Goal: Task Accomplishment & Management: Complete application form

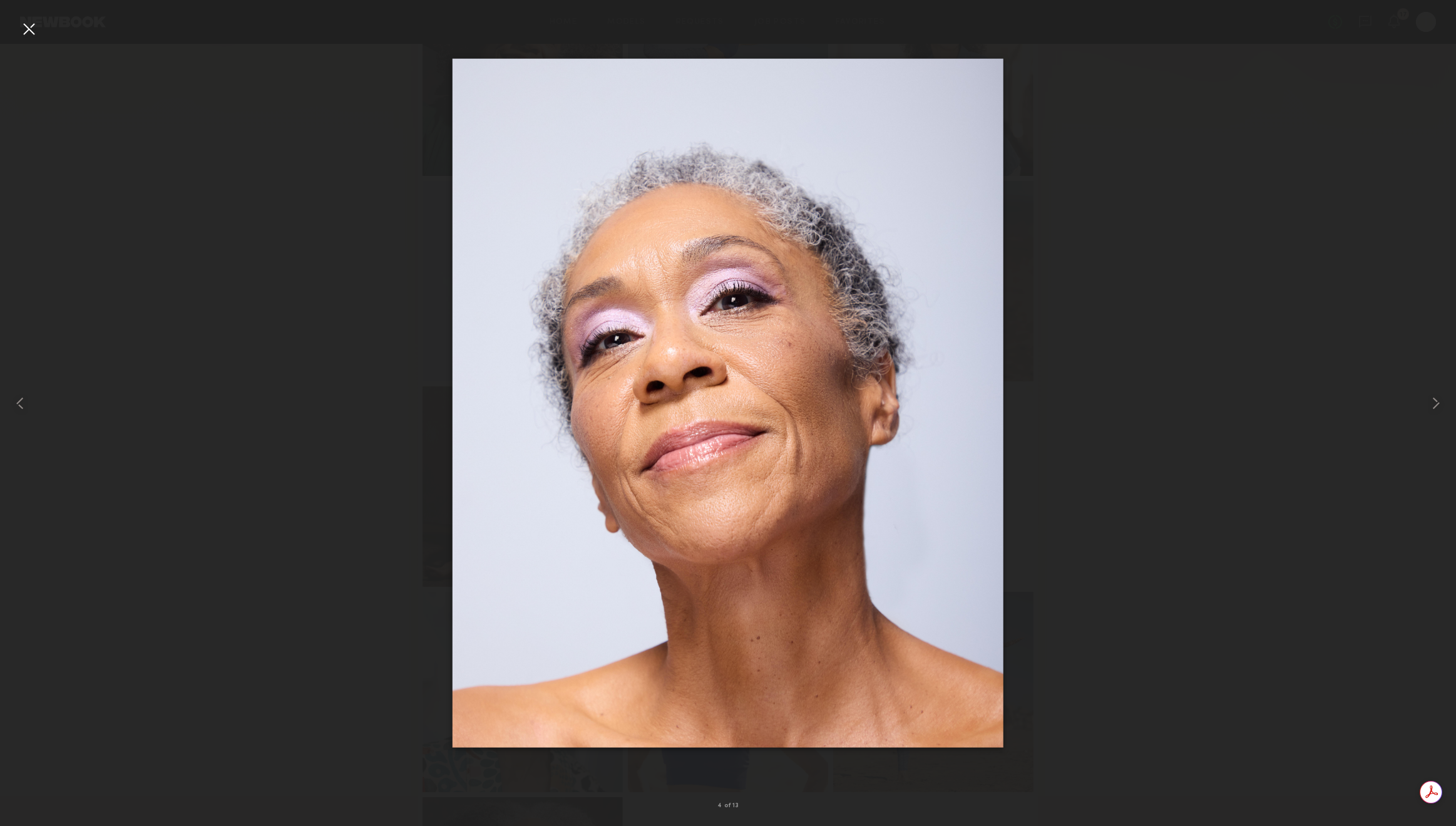
click at [24, 30] on div at bounding box center [28, 28] width 20 height 20
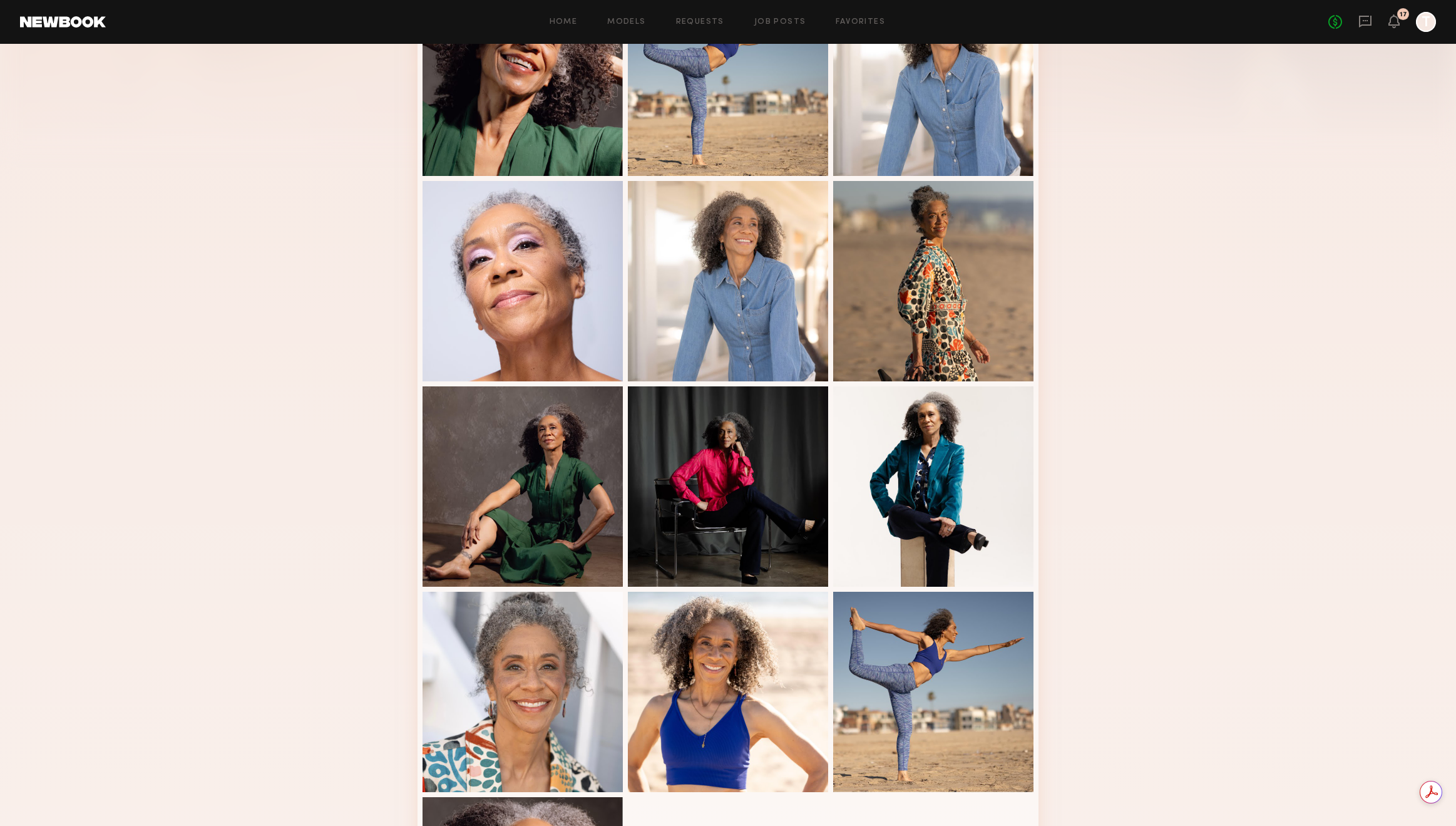
click at [86, 32] on header "Home Models Requests Job Posts Favorites Sign Out No fees up to $5,000 17 T" at bounding box center [728, 22] width 1456 height 44
click at [76, 23] on link at bounding box center [62, 22] width 86 height 11
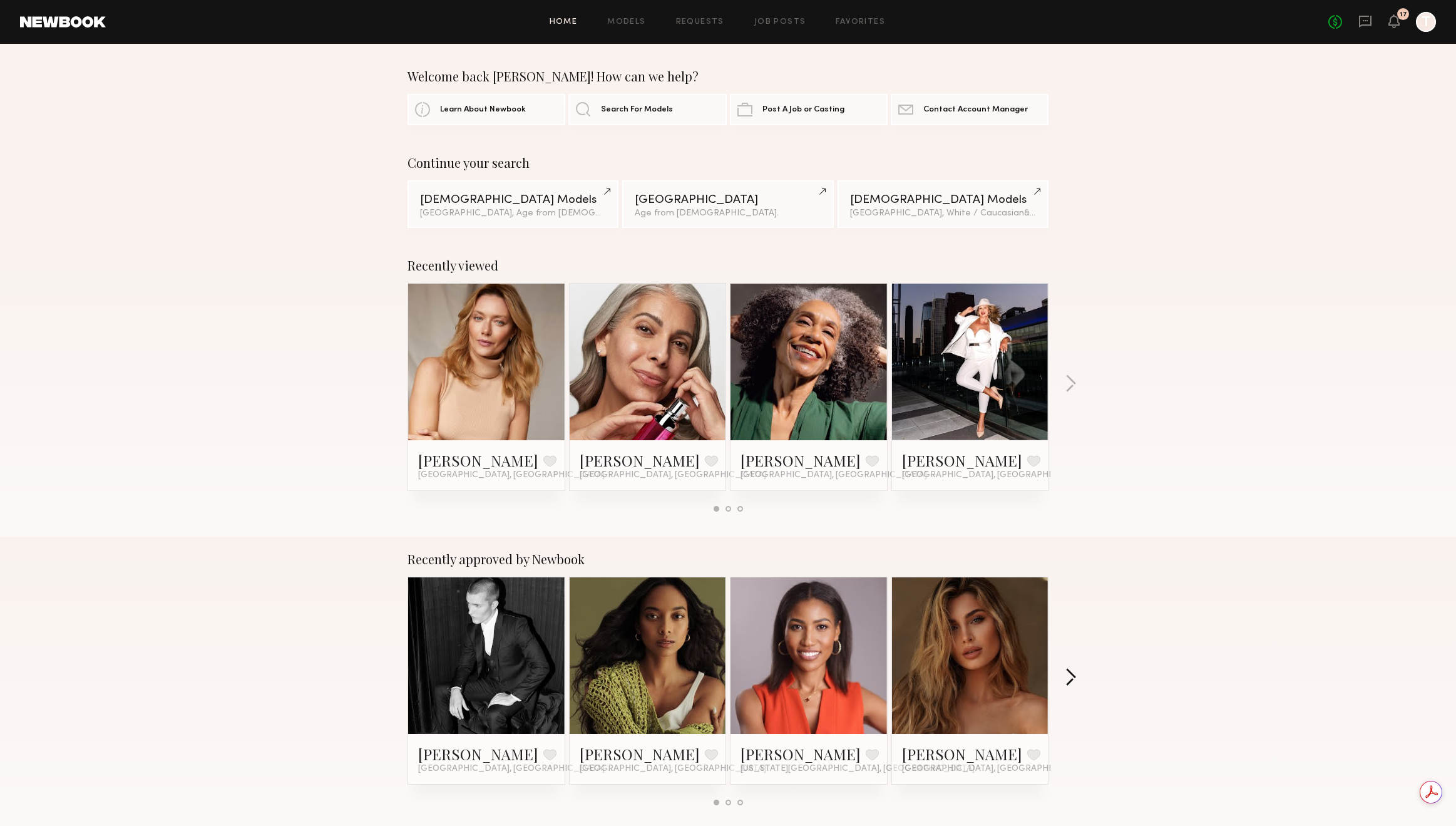
click at [1069, 670] on button "button" at bounding box center [1070, 678] width 12 height 21
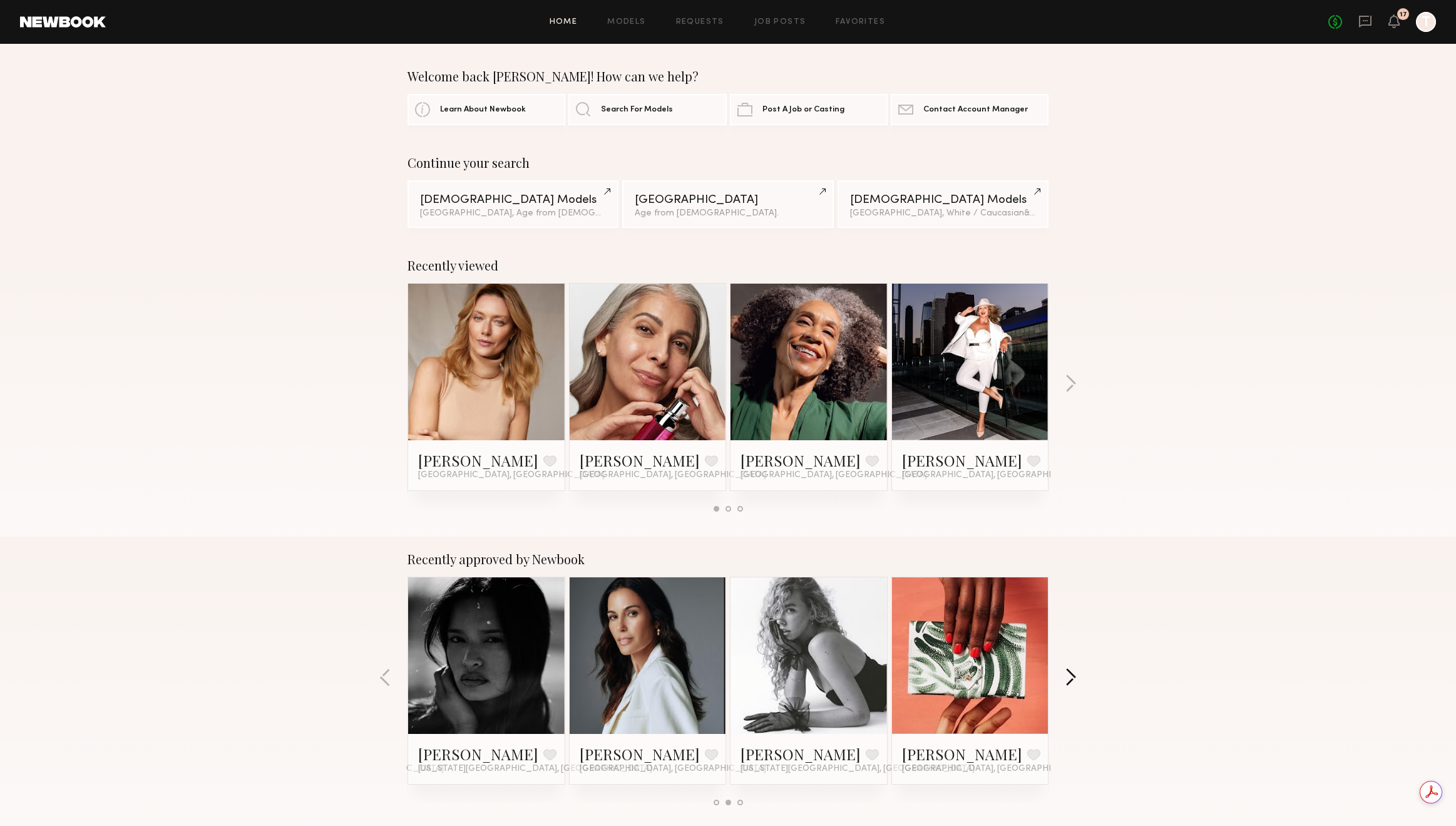
click at [1069, 671] on button "button" at bounding box center [1070, 678] width 12 height 21
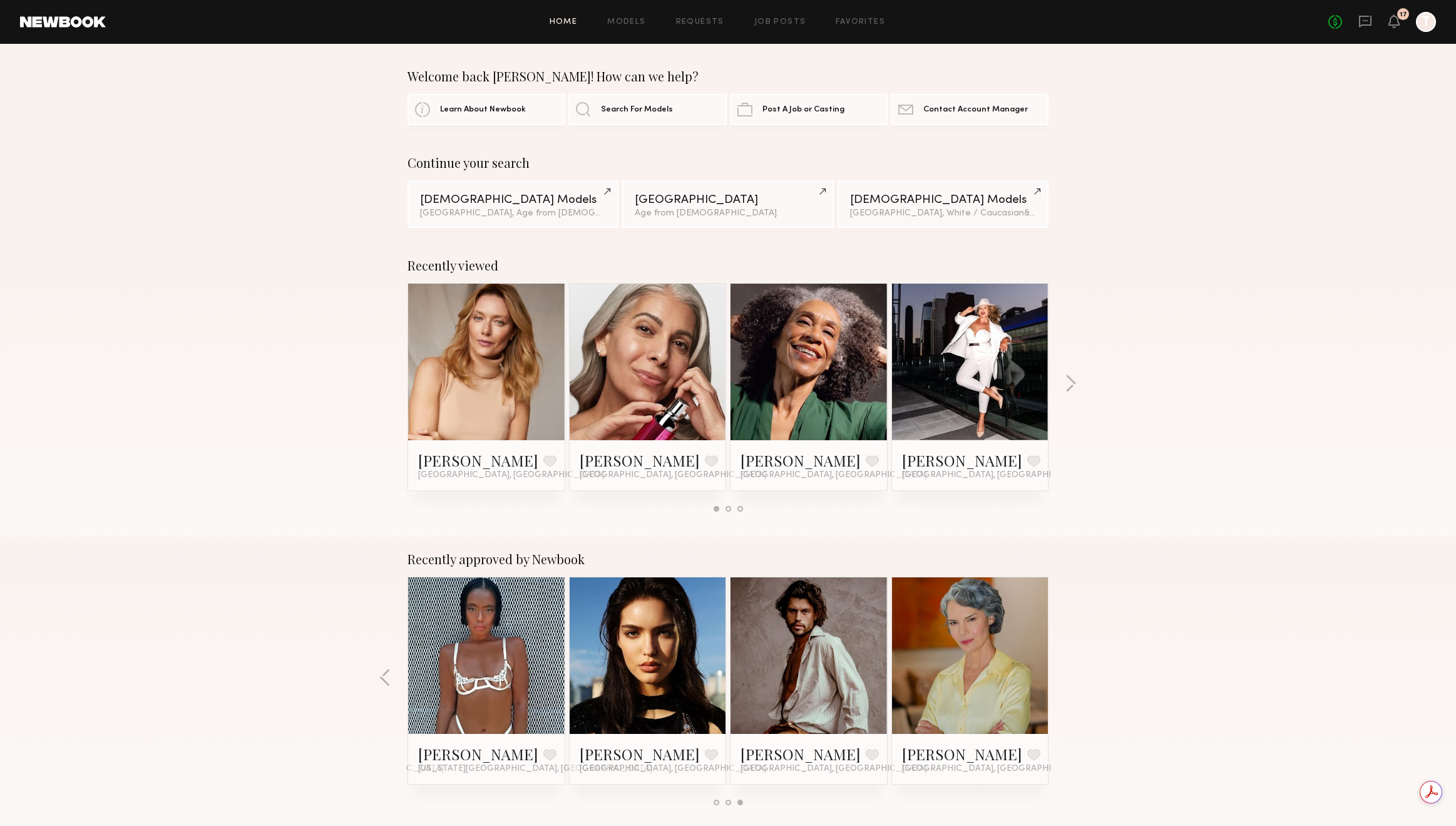
click at [1070, 671] on div "Recently approved by Newbook [PERSON_NAME] Favorite [GEOGRAPHIC_DATA], [GEOGRAP…" at bounding box center [728, 683] width 1456 height 294
click at [798, 18] on link "Job Posts" at bounding box center [781, 22] width 52 height 8
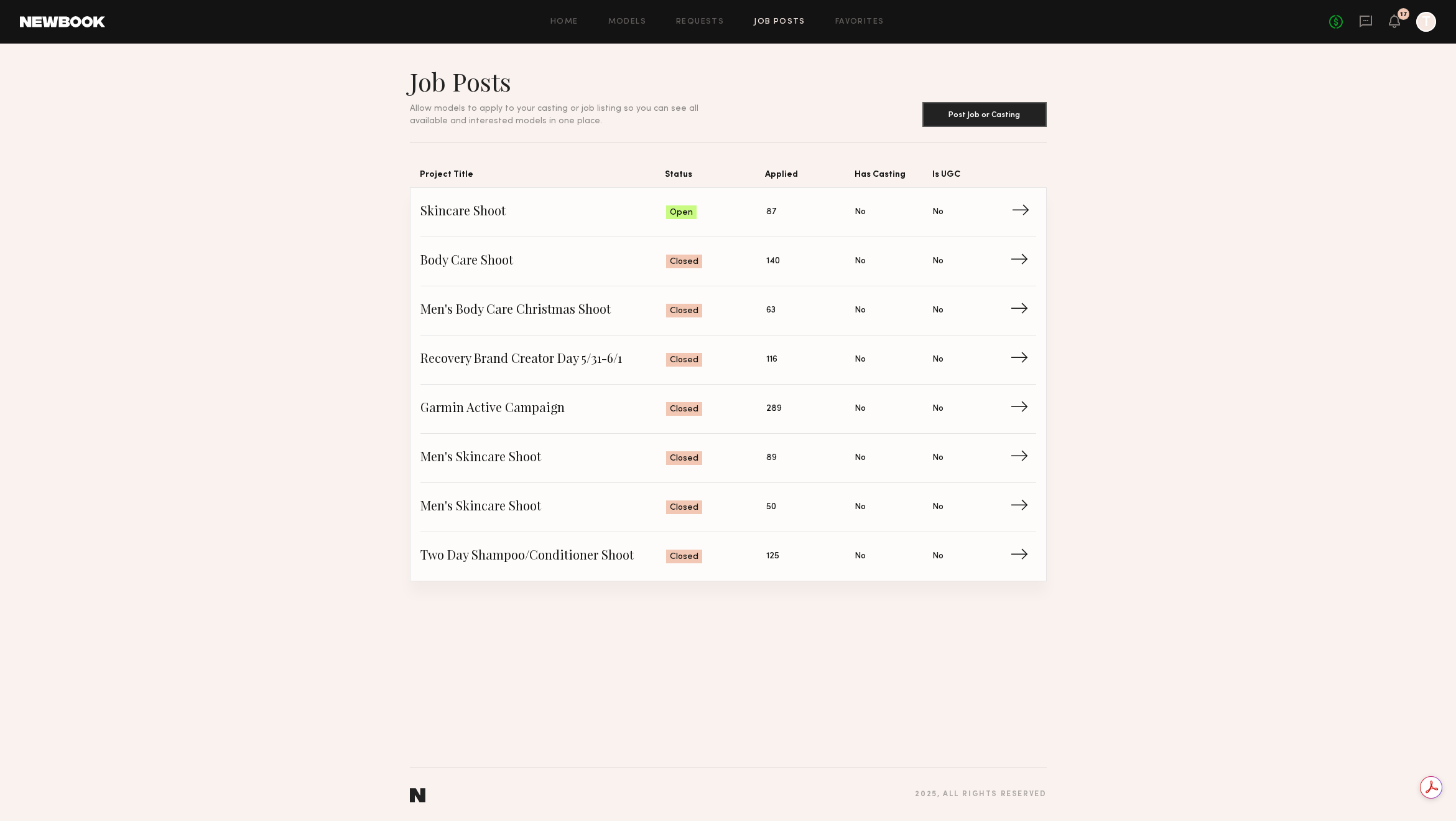
click at [792, 229] on link "Skincare Shoot Status: Open Applied: 87 Has Casting: No Is UGC: No →" at bounding box center [728, 212] width 616 height 49
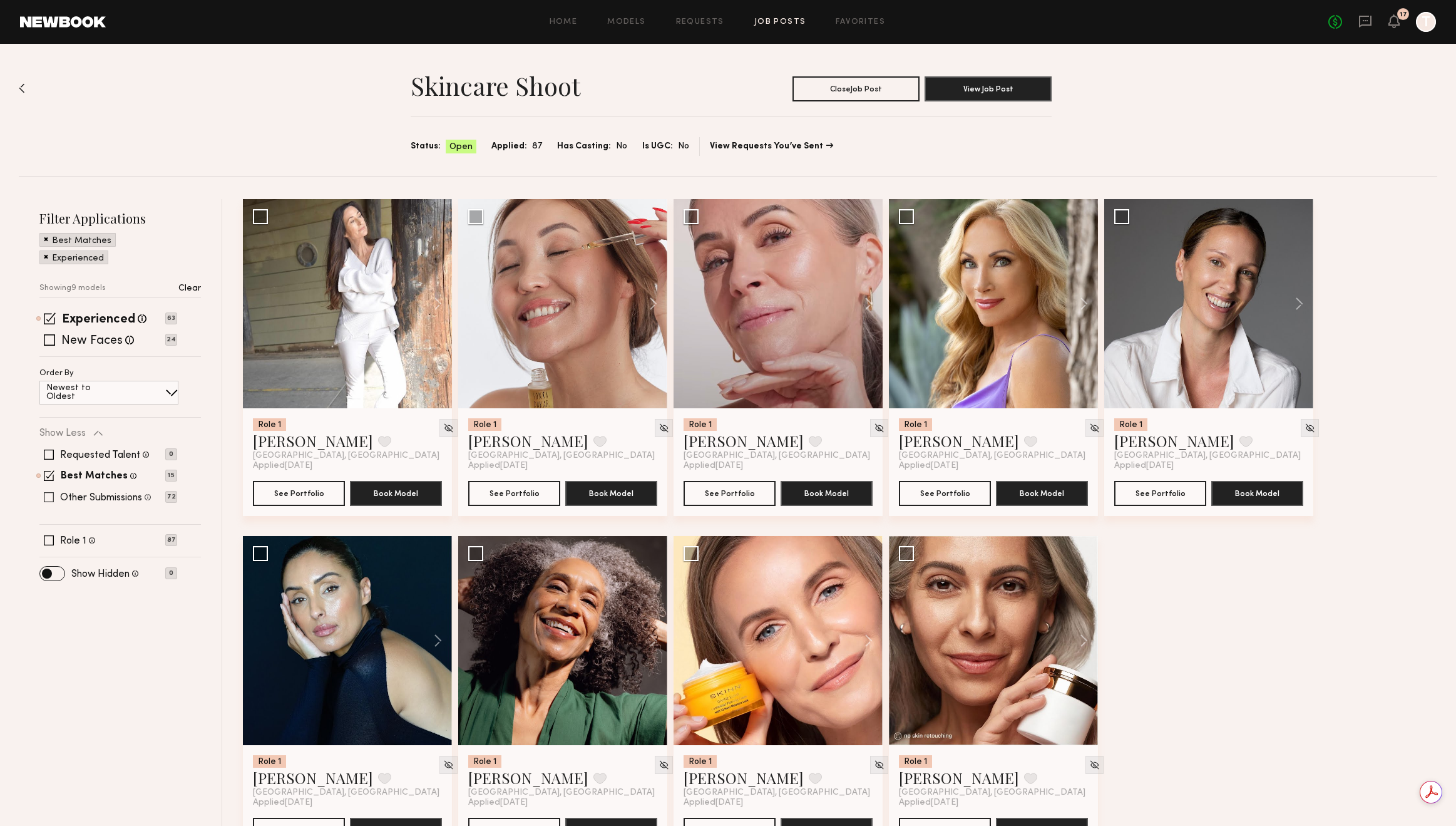
click at [94, 493] on label "Other Submissions" at bounding box center [101, 498] width 82 height 10
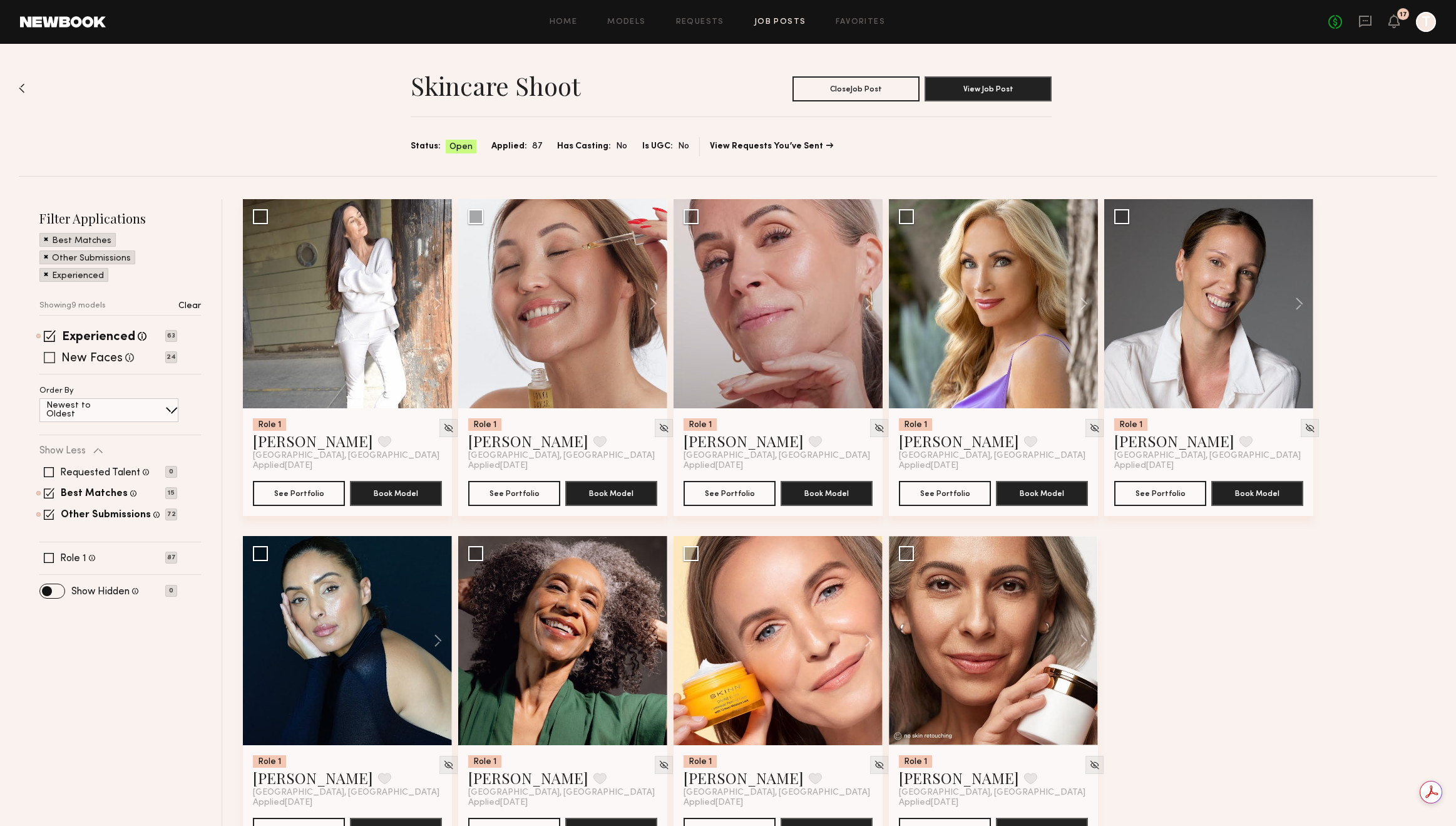
click at [101, 358] on label "New Faces" at bounding box center [91, 358] width 61 height 12
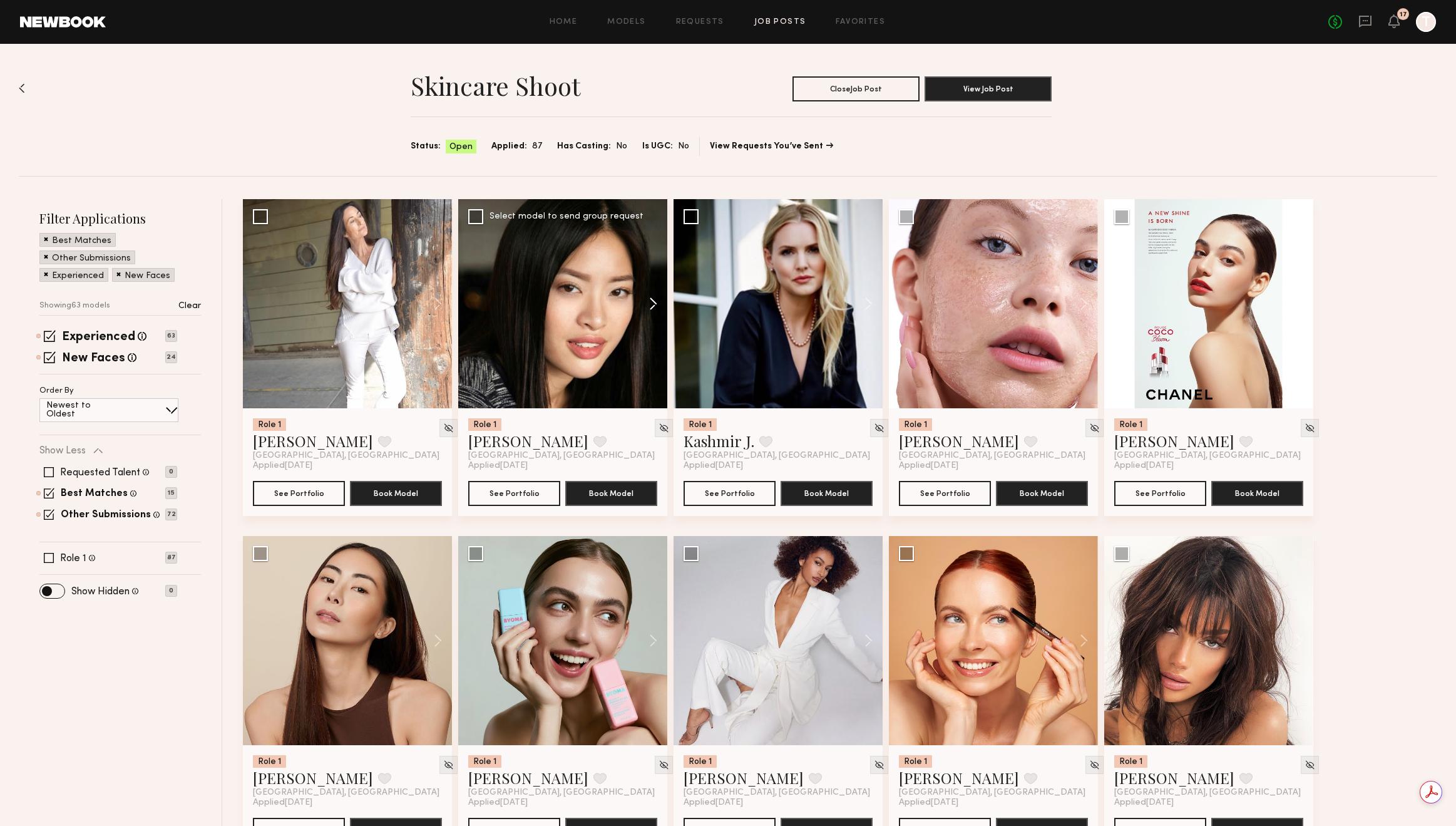
click at [651, 309] on button at bounding box center [647, 303] width 40 height 209
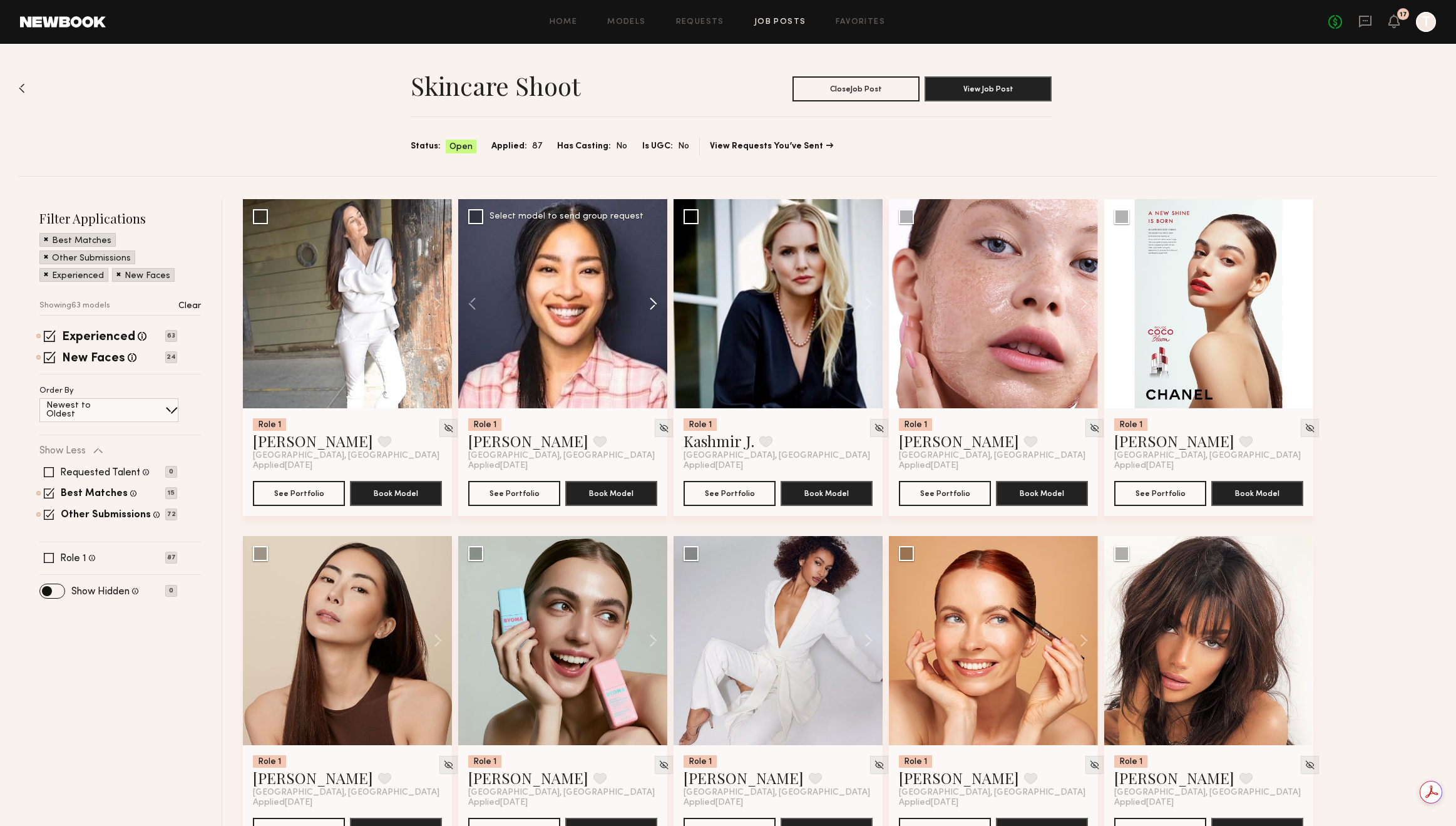
click at [651, 309] on button at bounding box center [647, 303] width 40 height 209
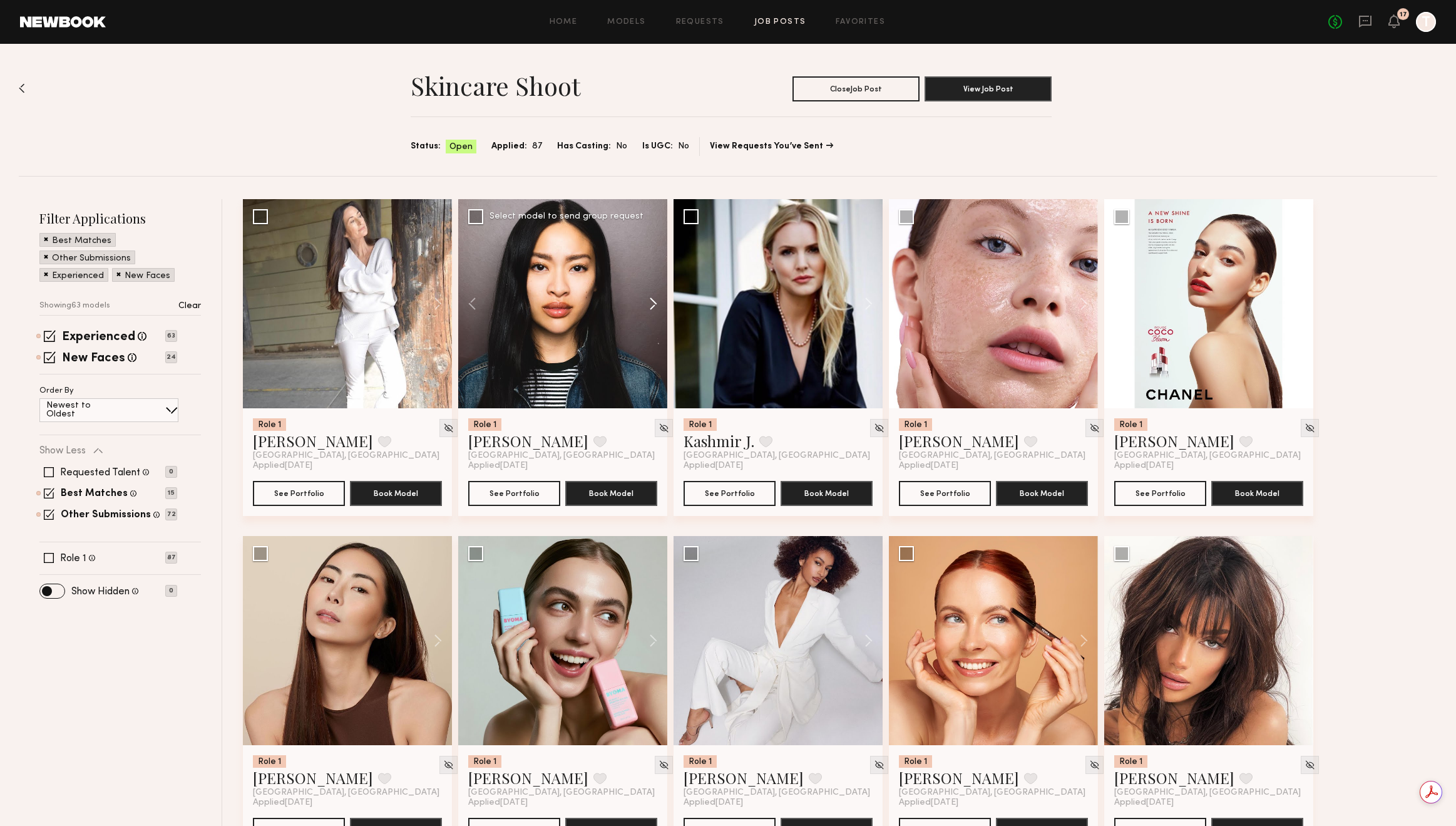
click at [651, 309] on button at bounding box center [647, 303] width 40 height 209
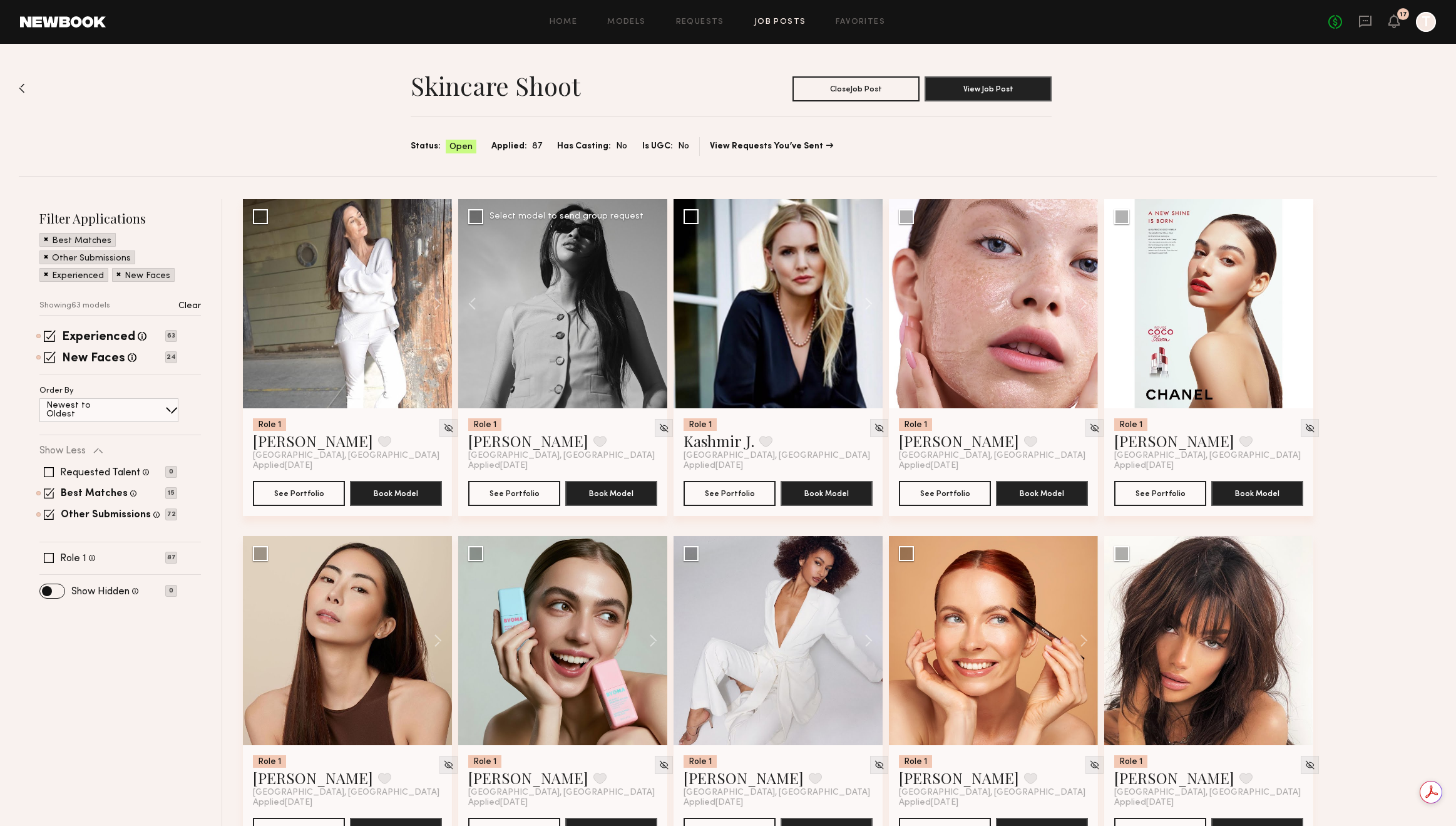
click at [651, 309] on div at bounding box center [562, 303] width 209 height 209
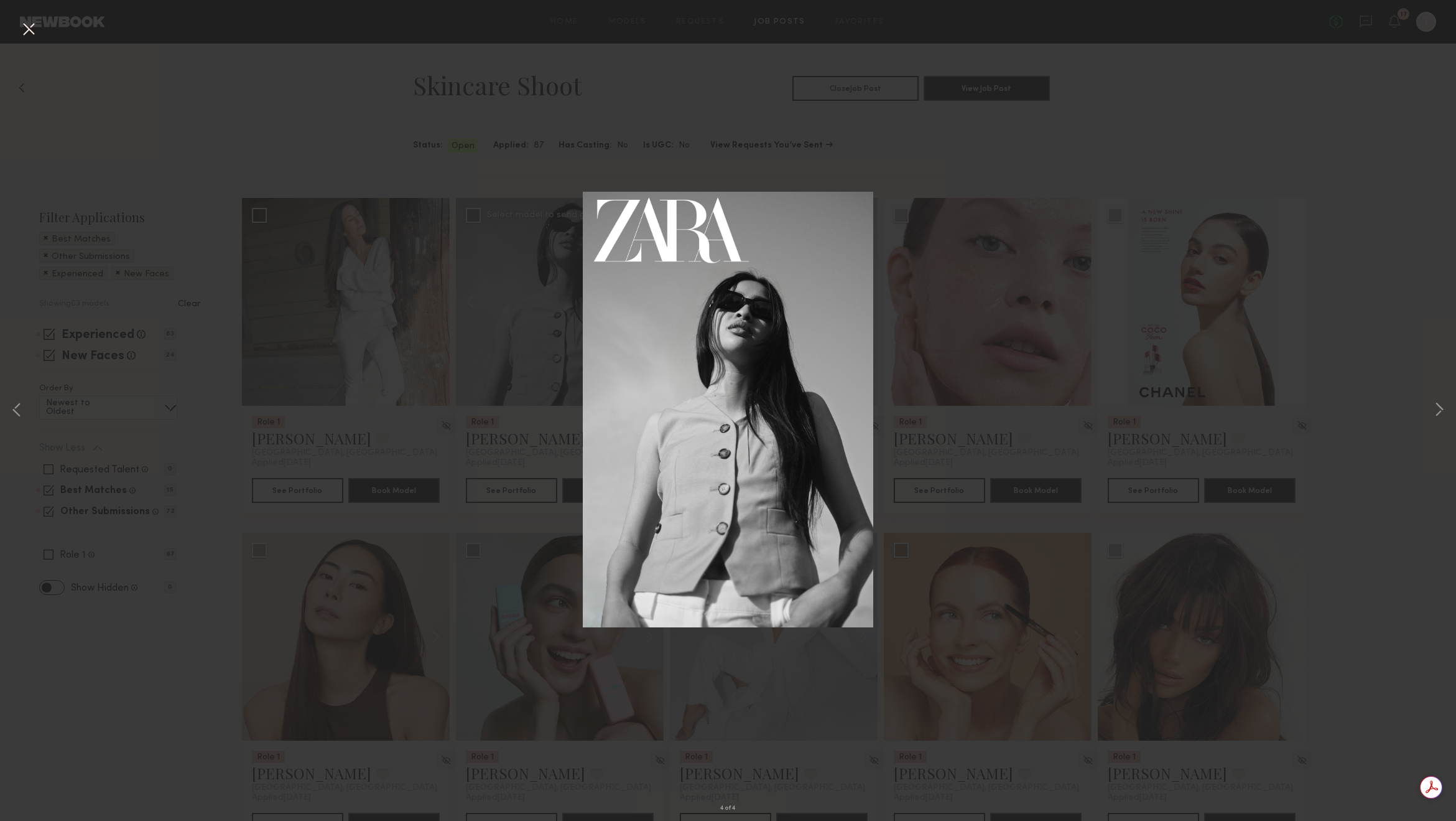
click at [29, 35] on button at bounding box center [28, 29] width 20 height 23
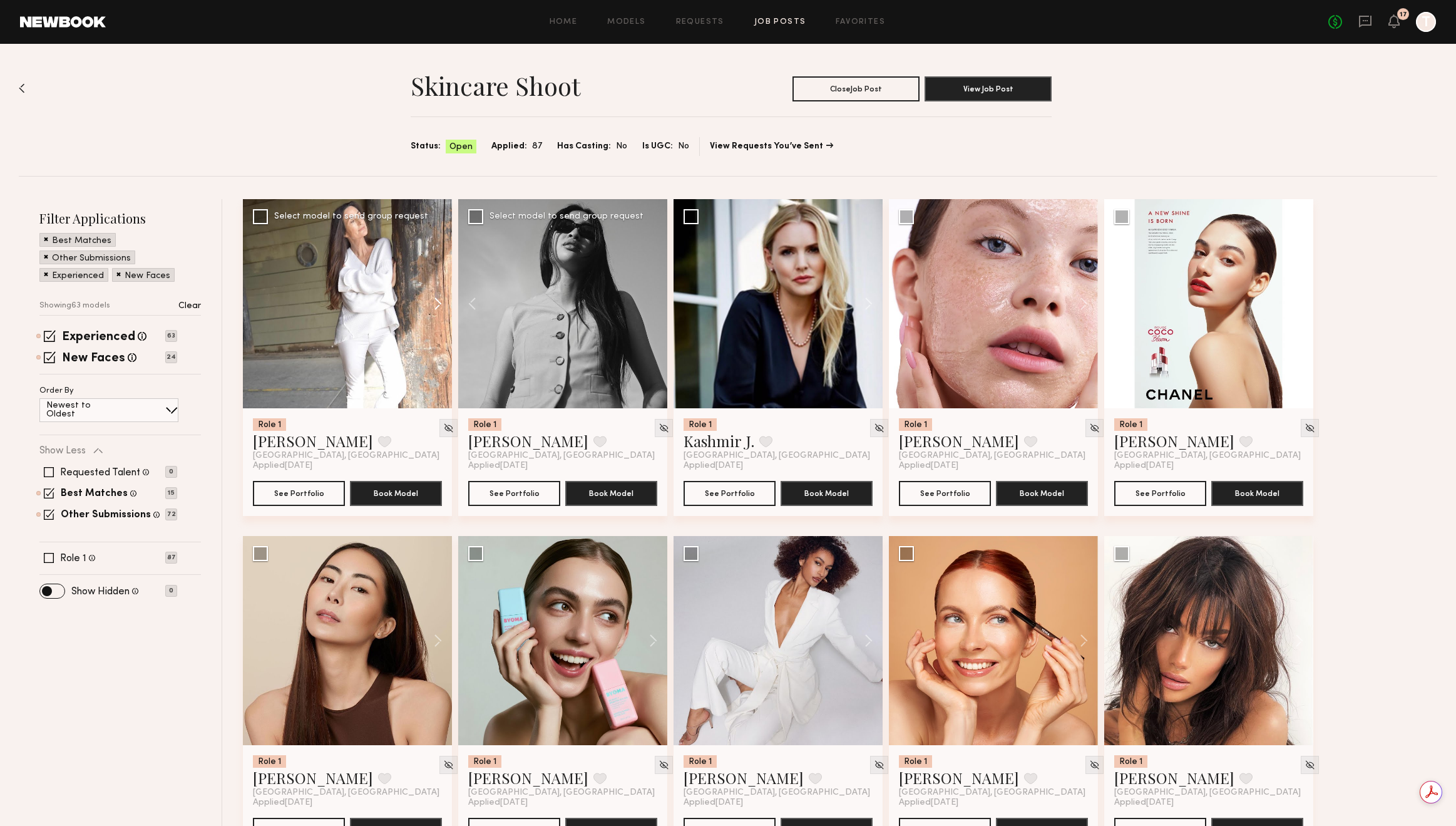
click at [436, 303] on button at bounding box center [432, 303] width 40 height 209
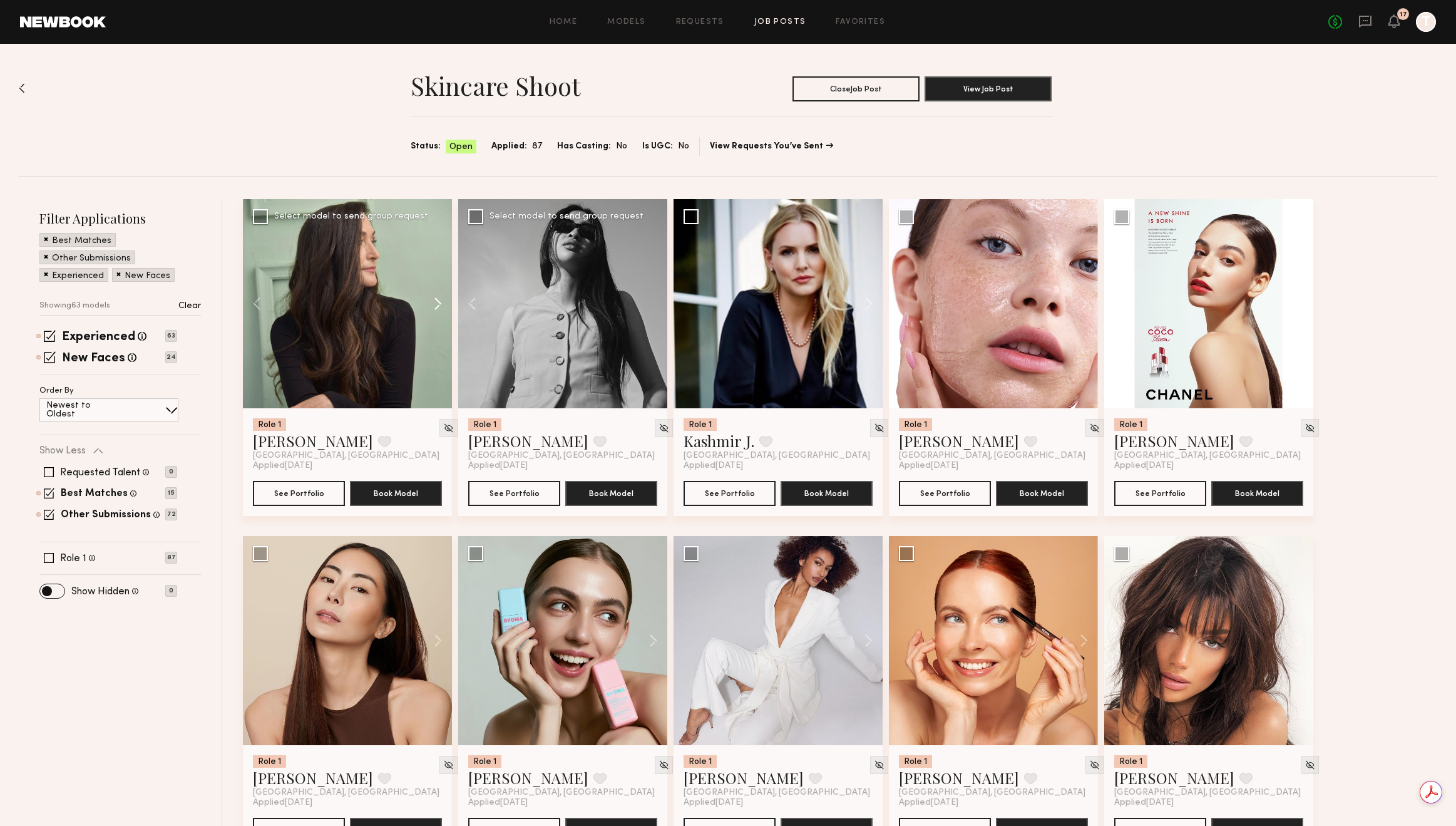
click at [436, 303] on button at bounding box center [432, 303] width 40 height 209
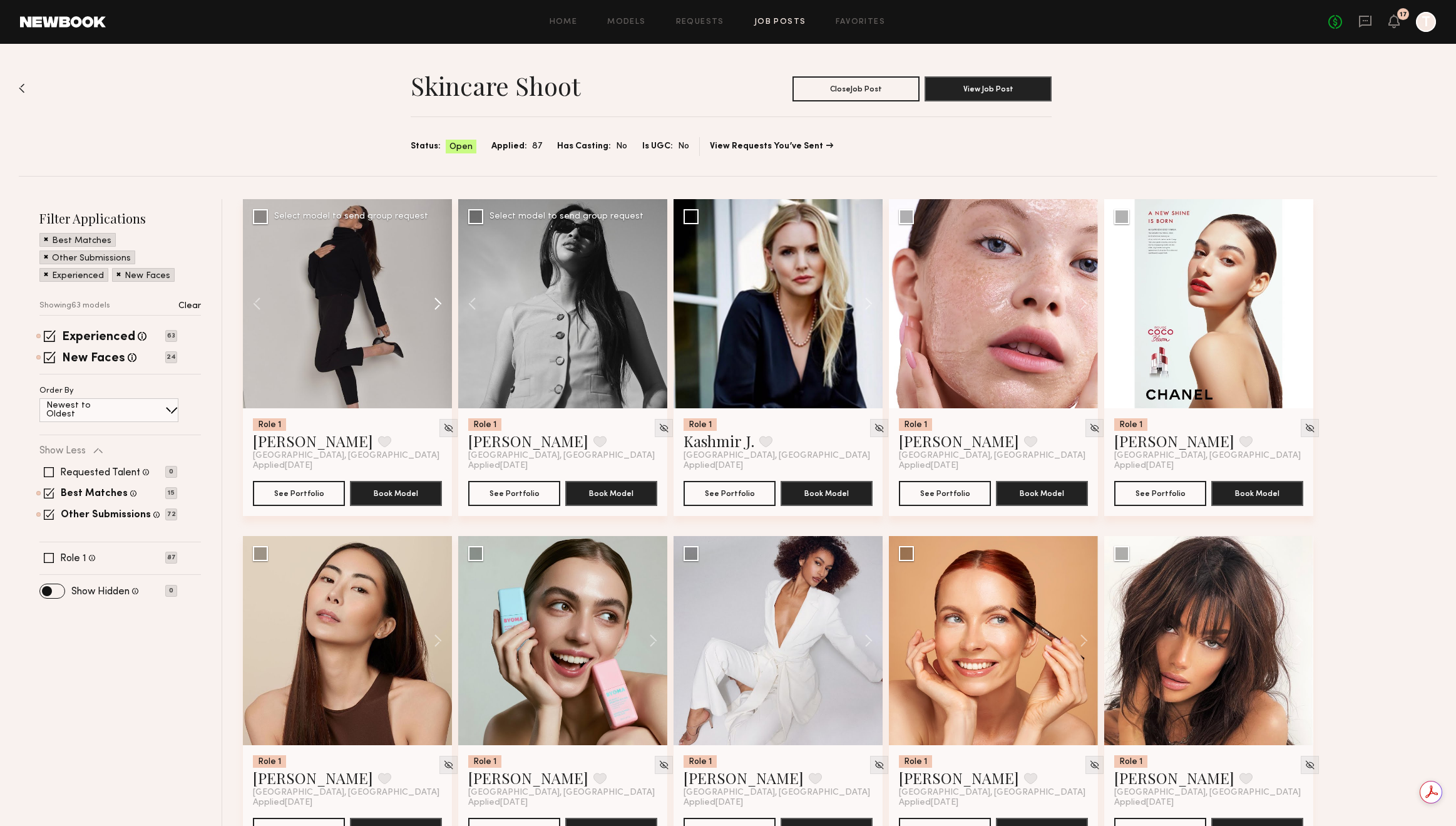
click at [436, 303] on button at bounding box center [432, 303] width 40 height 209
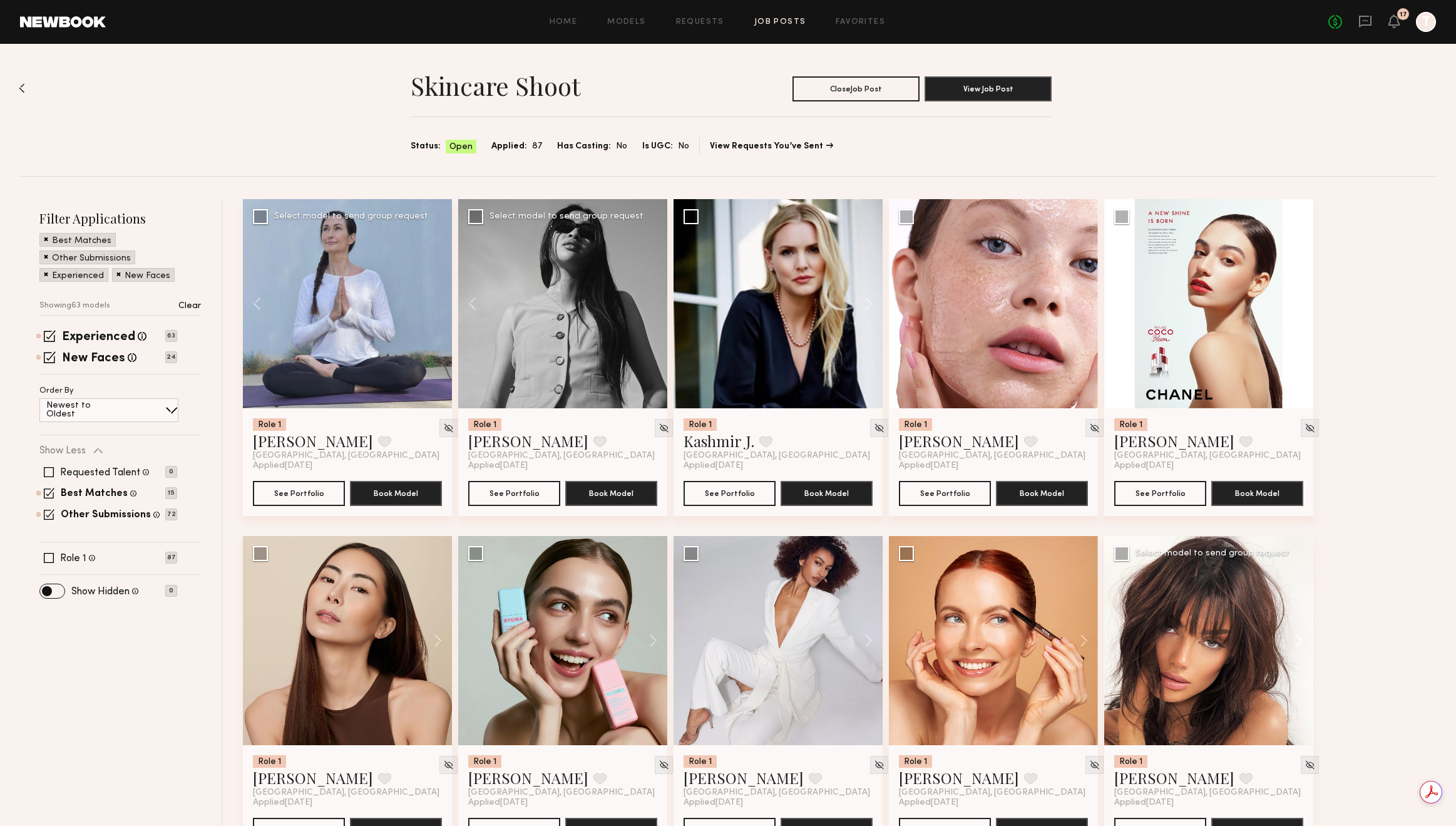
click at [1296, 645] on button at bounding box center [1293, 640] width 40 height 209
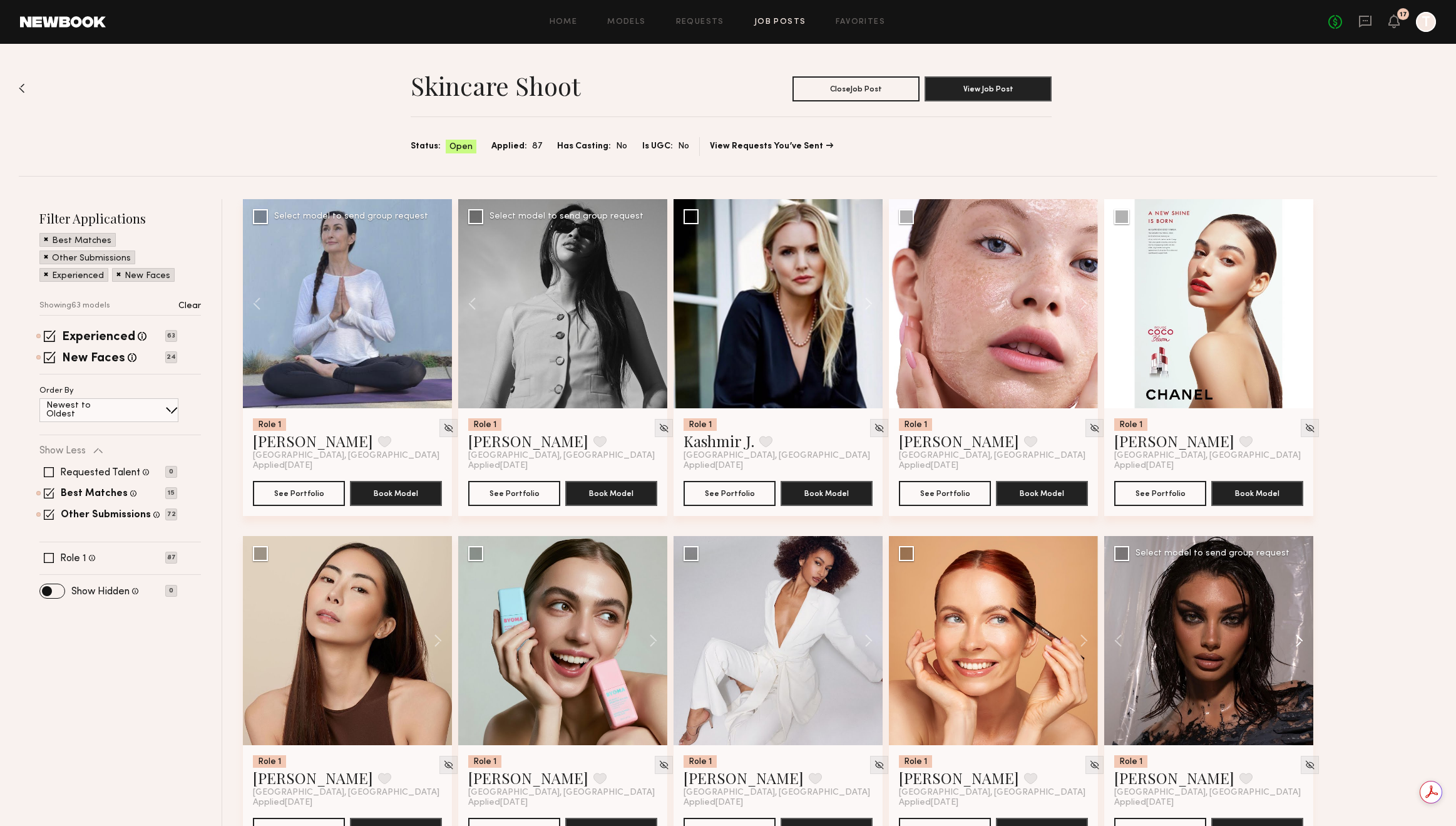
click at [1296, 645] on button at bounding box center [1293, 640] width 40 height 209
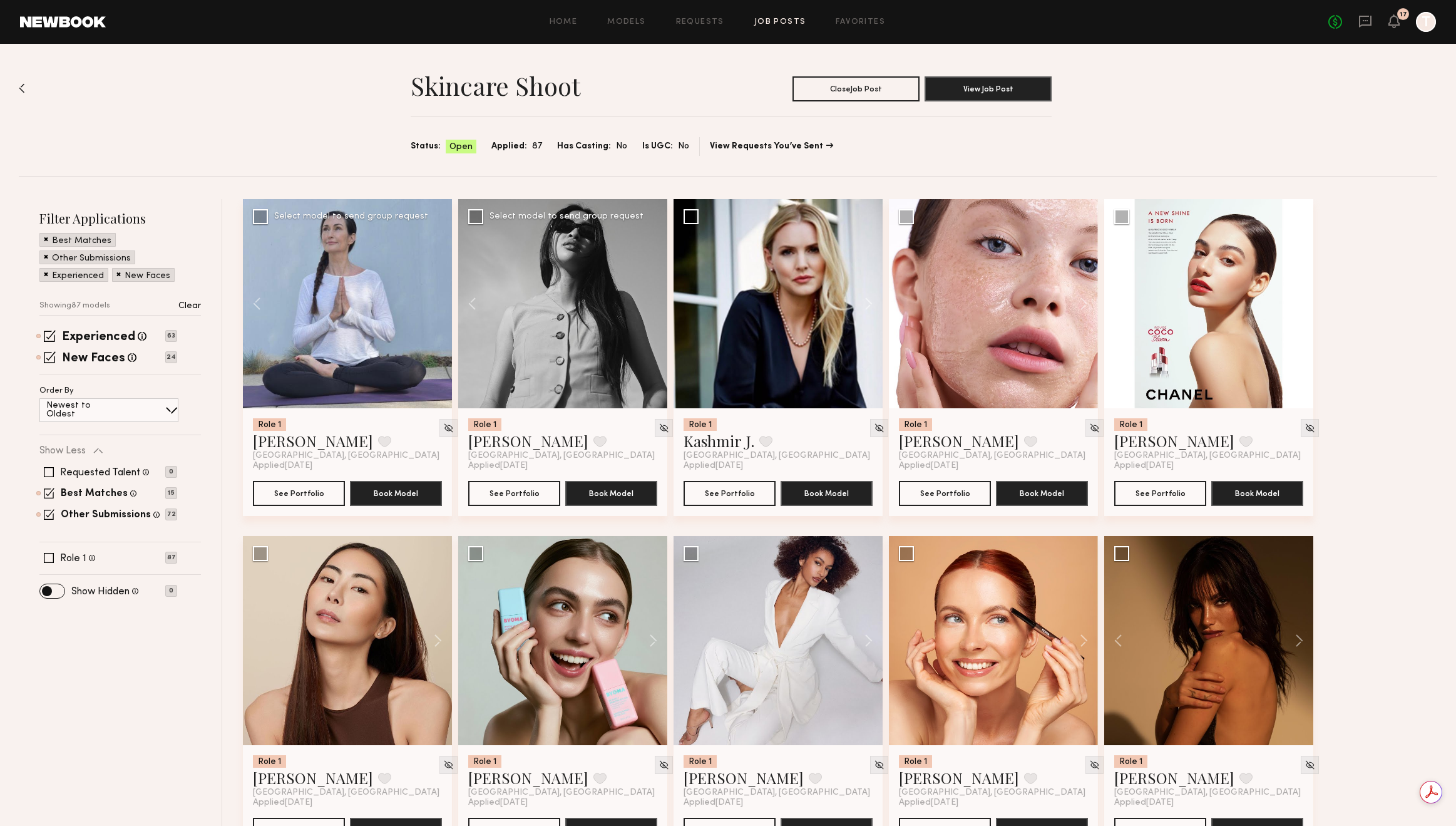
click at [562, 27] on div "Home Models Requests Job Posts Favorites Sign Out No fees up to $5,000 17 T" at bounding box center [771, 21] width 1330 height 20
click at [564, 18] on link "Home" at bounding box center [564, 22] width 28 height 8
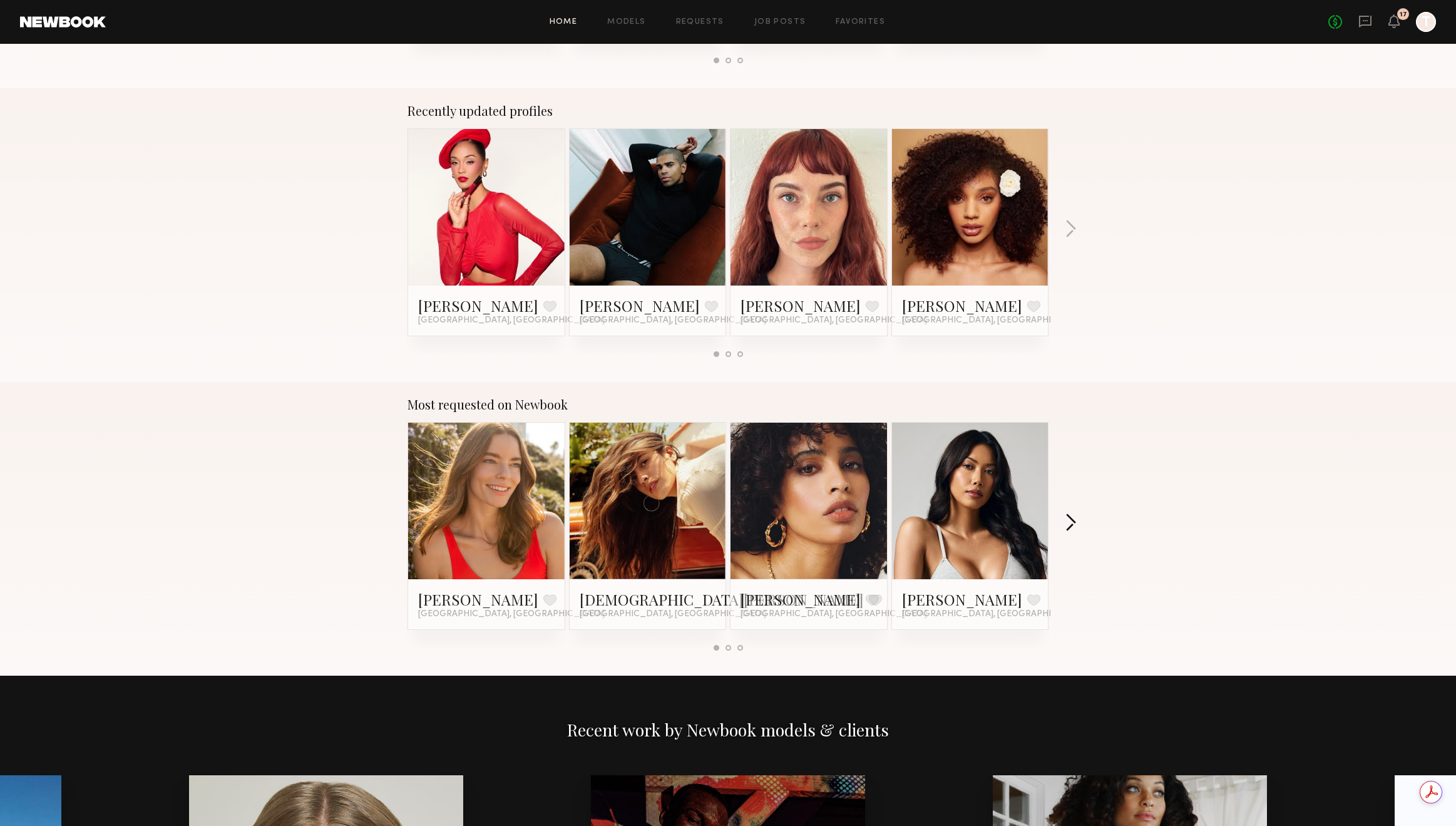
click at [1067, 516] on button "button" at bounding box center [1070, 524] width 12 height 21
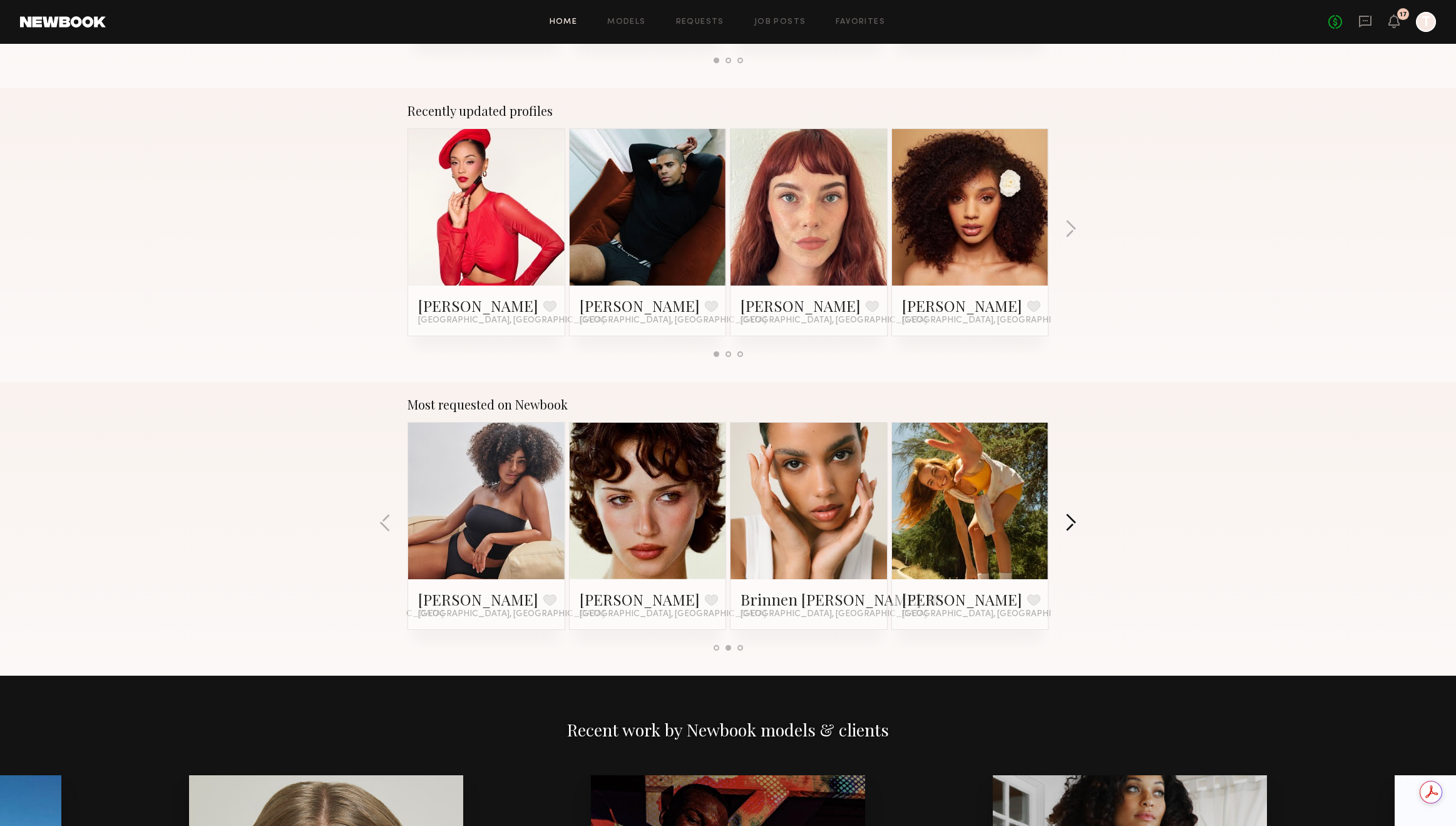
click at [1067, 516] on button "button" at bounding box center [1070, 524] width 12 height 21
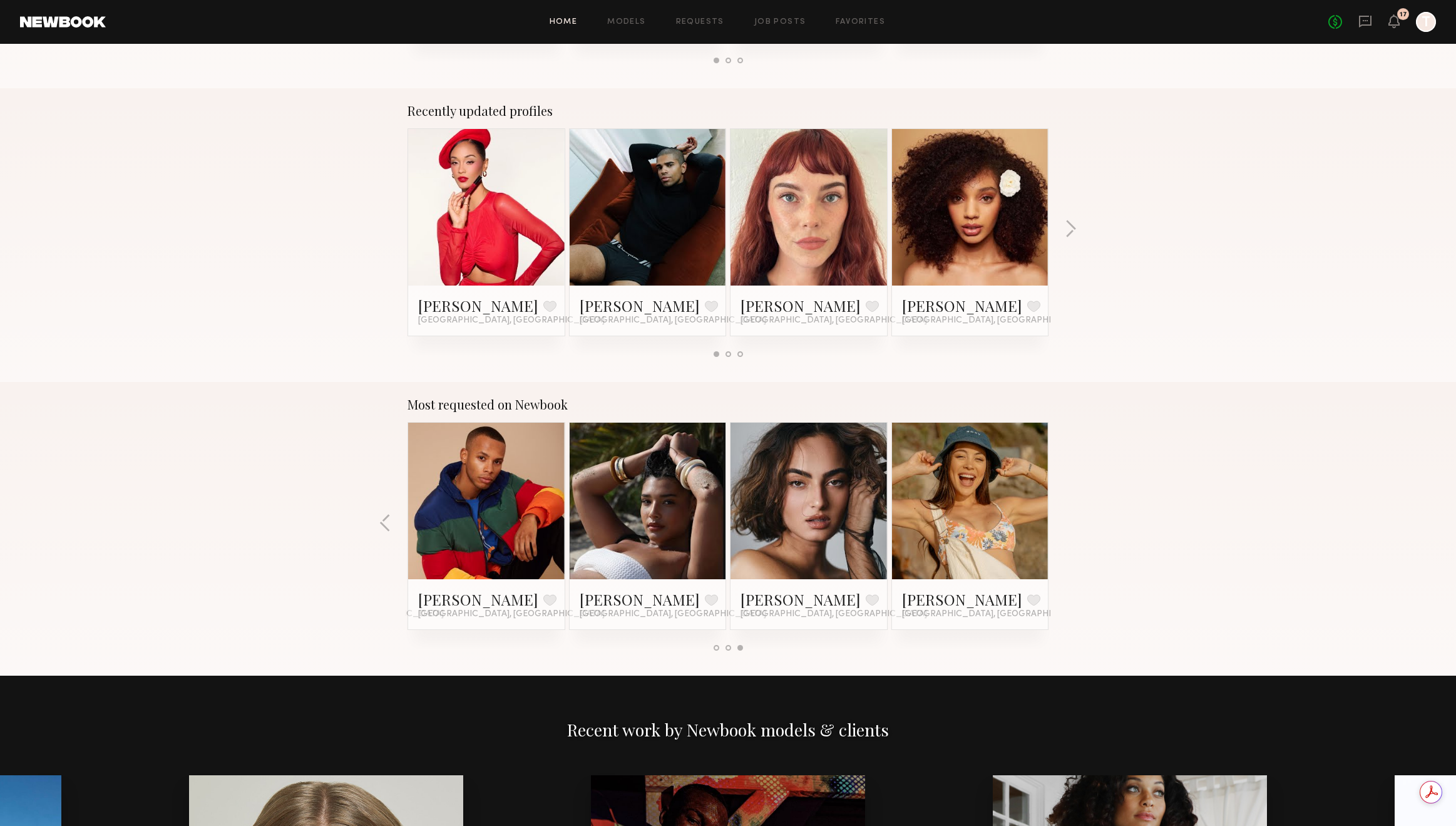
click at [1067, 516] on div "Most requested on Newbook [PERSON_NAME] Favorite [GEOGRAPHIC_DATA], [GEOGRAPHIC…" at bounding box center [728, 529] width 1456 height 294
click at [1074, 228] on button "button" at bounding box center [1070, 230] width 12 height 21
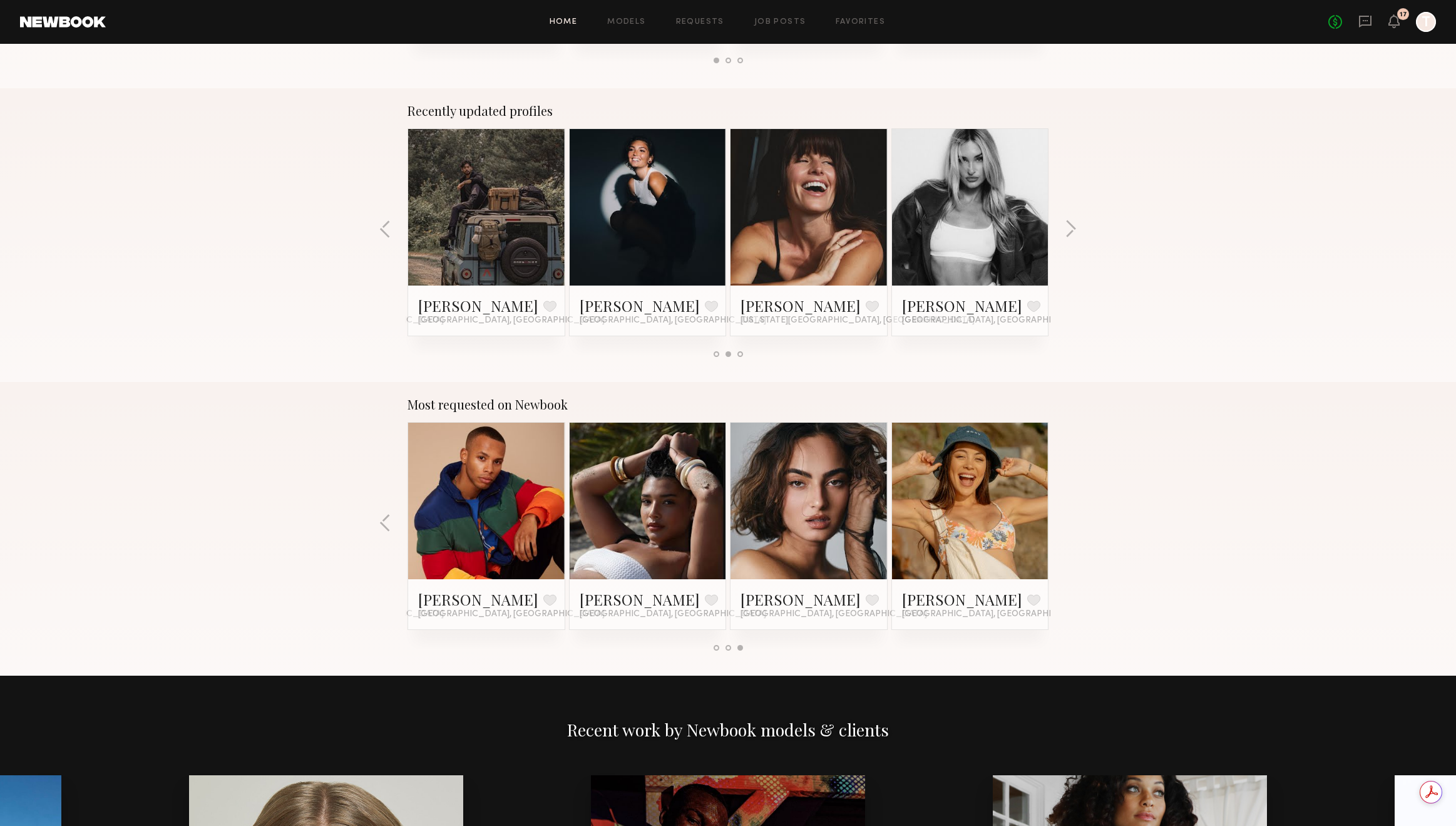
click at [1079, 224] on div "Recently updated profiles [PERSON_NAME] Favorite [GEOGRAPHIC_DATA], [GEOGRAPHIC…" at bounding box center [728, 236] width 1456 height 294
click at [1075, 226] on button "button" at bounding box center [1070, 230] width 12 height 21
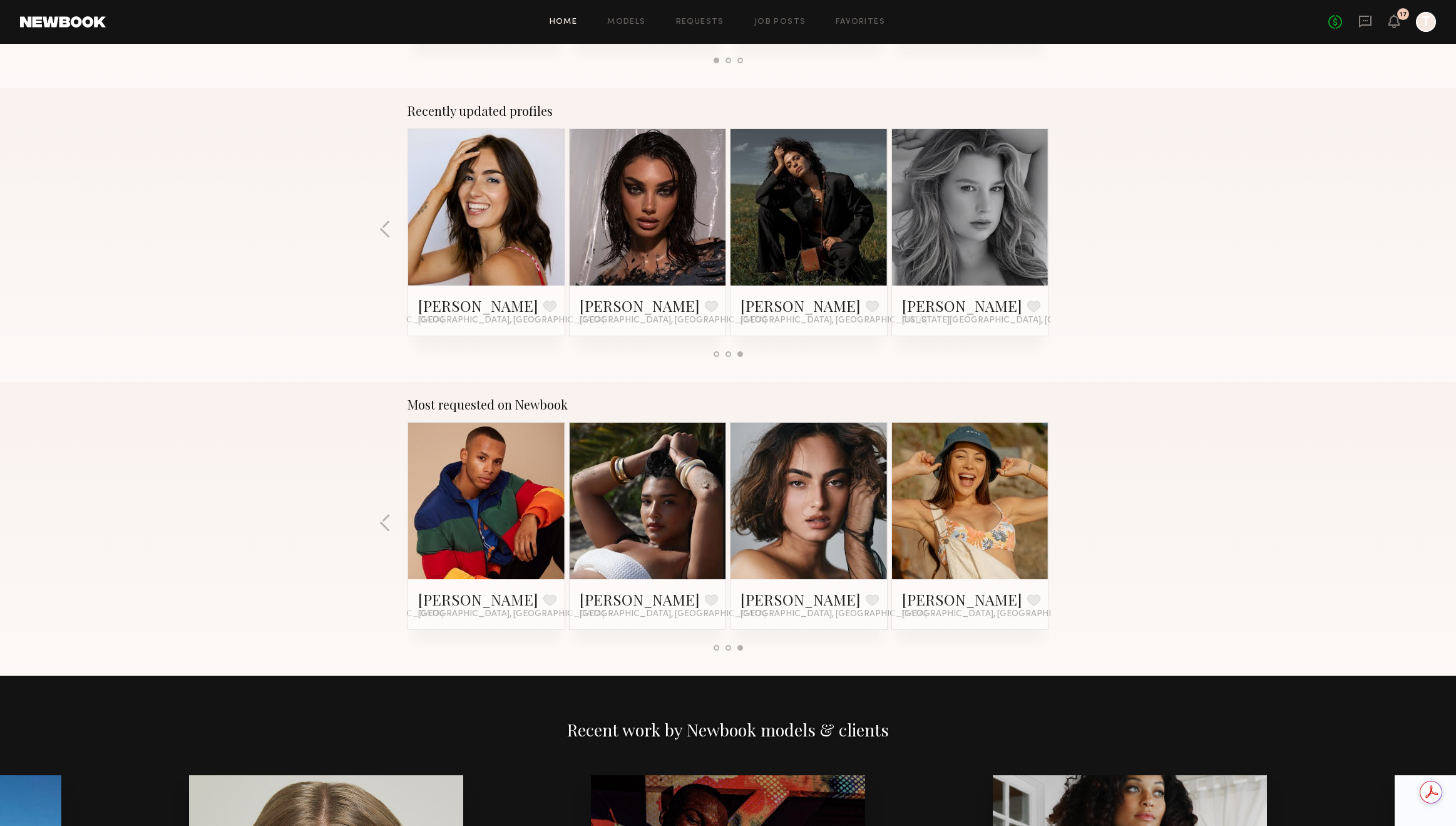
click at [1075, 226] on div "Recently updated profiles [PERSON_NAME] Favorite [GEOGRAPHIC_DATA], [GEOGRAPHIC…" at bounding box center [728, 236] width 1456 height 294
